Goal: Information Seeking & Learning: Learn about a topic

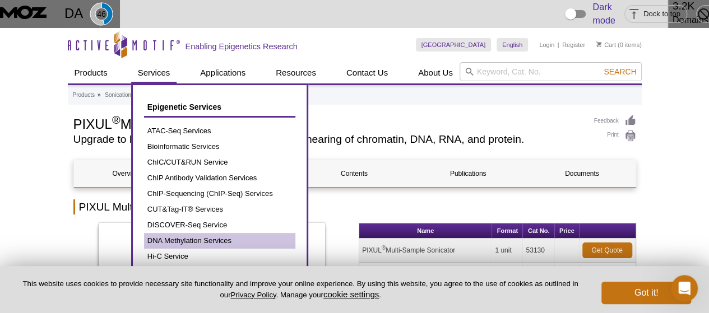
scroll to position [56, 0]
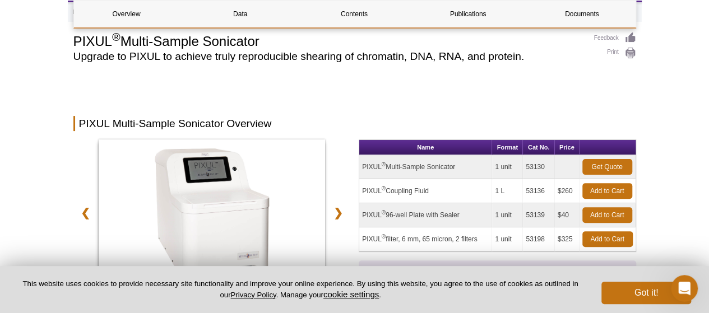
scroll to position [0, 0]
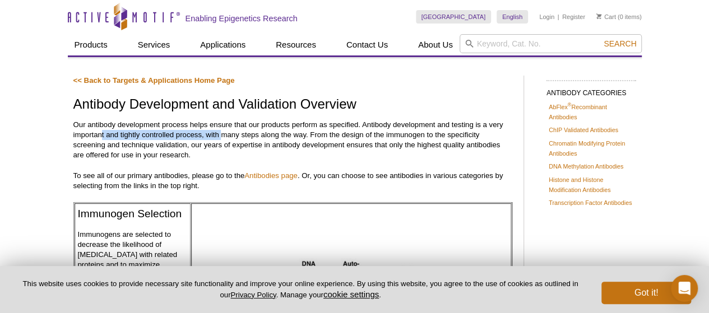
drag, startPoint x: 102, startPoint y: 134, endPoint x: 223, endPoint y: 131, distance: 121.1
click at [223, 131] on p "Our antibody development process helps ensure that our products perform as spec…" at bounding box center [292, 140] width 439 height 40
click at [180, 146] on p "Our antibody development process helps ensure that our products perform as spec…" at bounding box center [292, 140] width 439 height 40
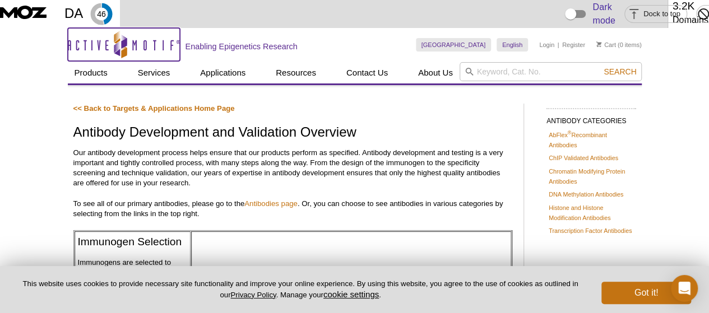
click at [128, 31] on icon "Active Motif Logo" at bounding box center [124, 44] width 112 height 27
